Goal: Find specific page/section: Find specific page/section

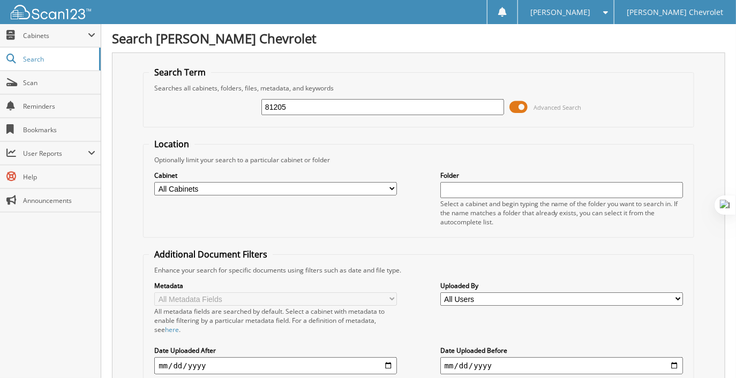
type input "81205"
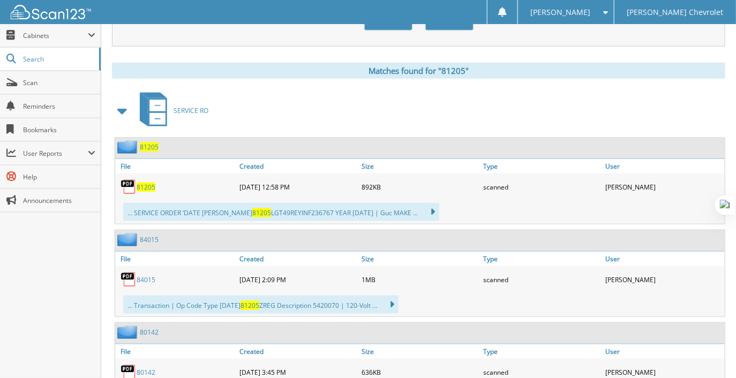
scroll to position [427, 0]
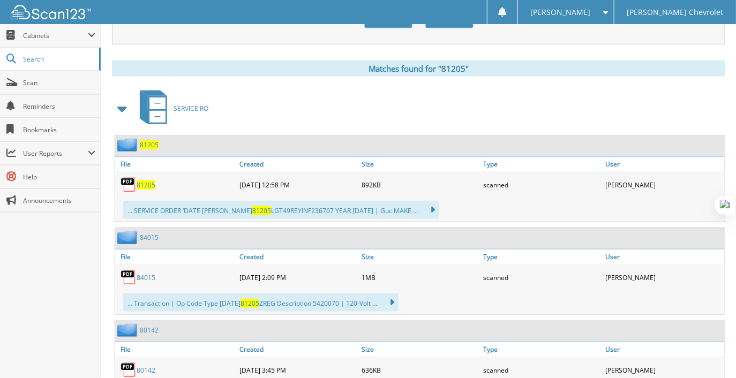
click at [154, 180] on span "81205" at bounding box center [146, 184] width 19 height 9
